Goal: Task Accomplishment & Management: Complete application form

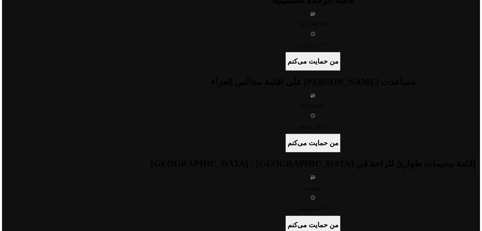
scroll to position [579, 0]
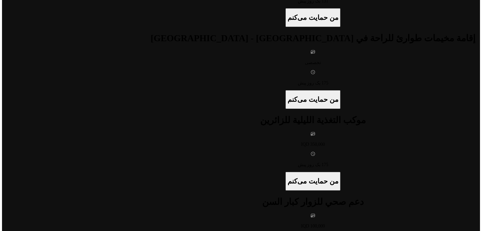
scroll to position [704, 0]
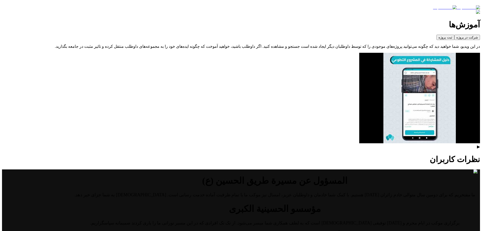
scroll to position [898, 0]
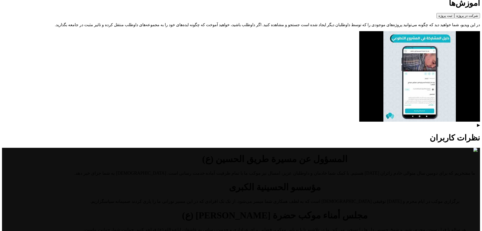
drag, startPoint x: 482, startPoint y: 208, endPoint x: 483, endPoint y: 205, distance: 3.5
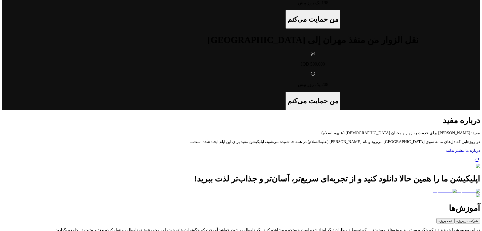
scroll to position [698, 0]
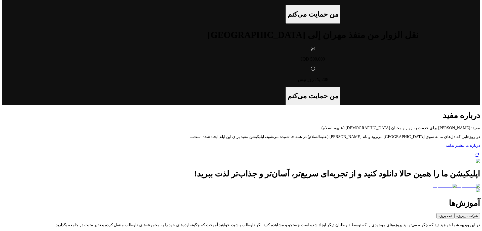
click at [371, 164] on div "پروژه‌ها مجموعه‌ها کمپین‌ها نقشه درباره ما دانلود اپلیکیشن FA پروژه‌ها مجموعه‌ه…" at bounding box center [241, 139] width 478 height 1583
